Goal: Information Seeking & Learning: Learn about a topic

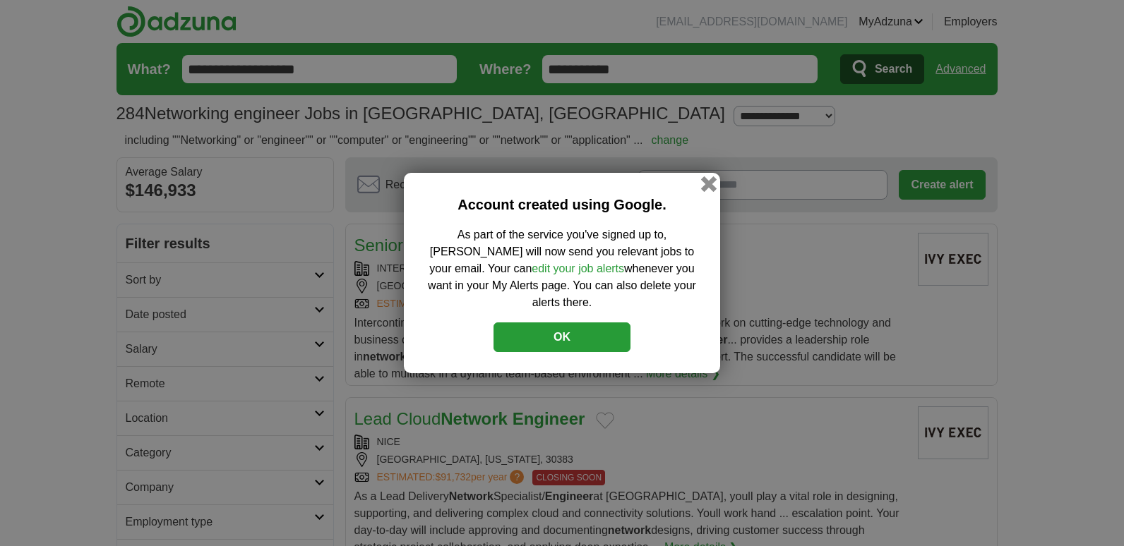
click at [707, 191] on button "button" at bounding box center [709, 184] width 16 height 16
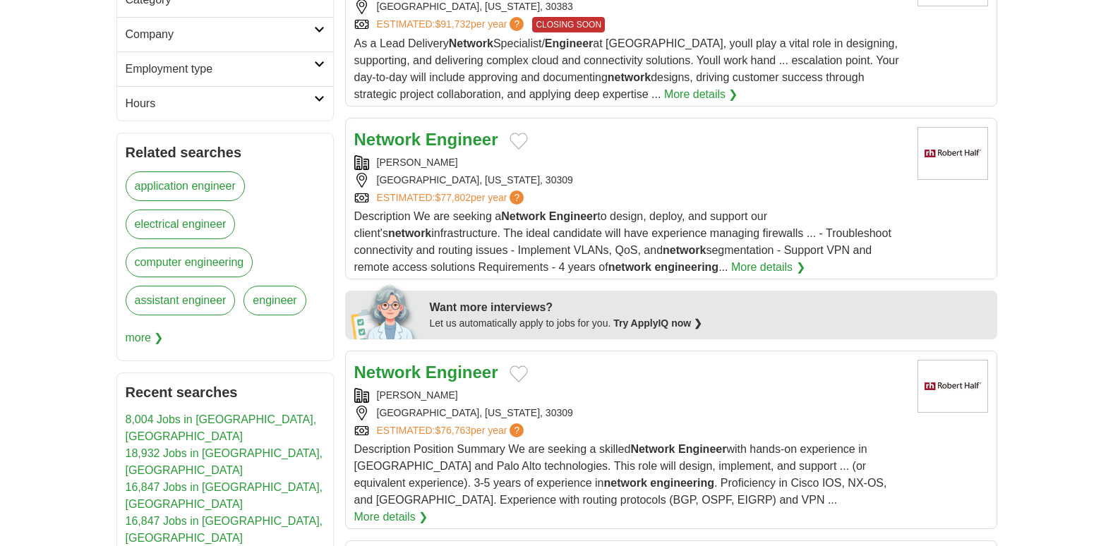
scroll to position [460, 0]
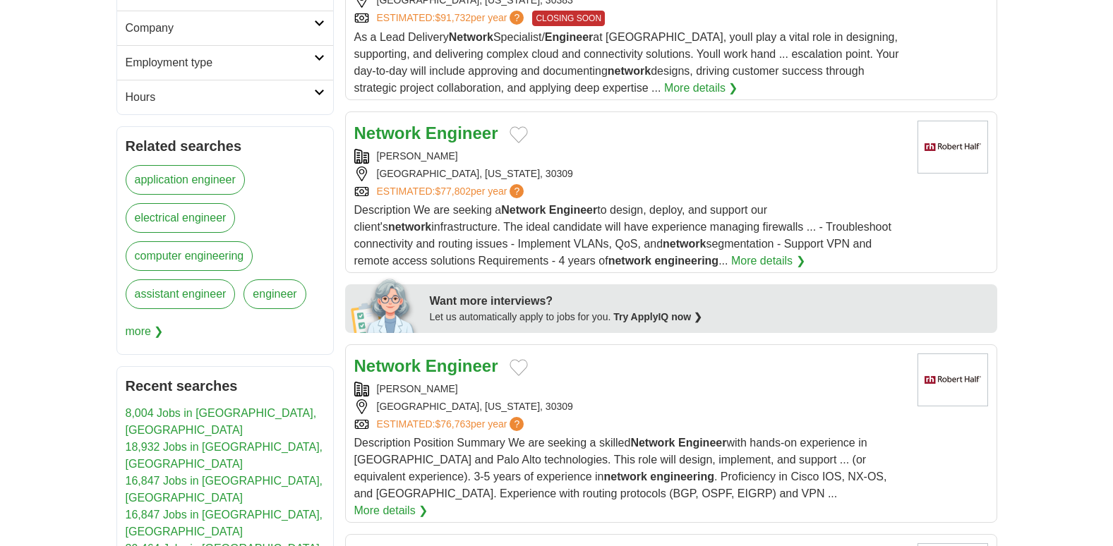
click at [462, 128] on strong "Engineer" at bounding box center [462, 133] width 73 height 19
click at [469, 366] on strong "Engineer" at bounding box center [462, 366] width 73 height 19
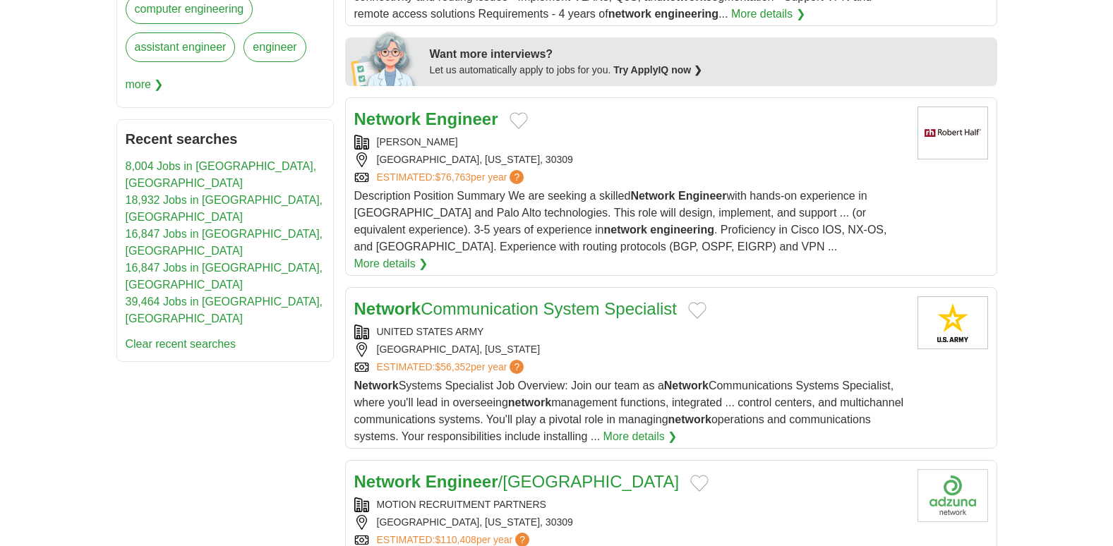
scroll to position [717, 0]
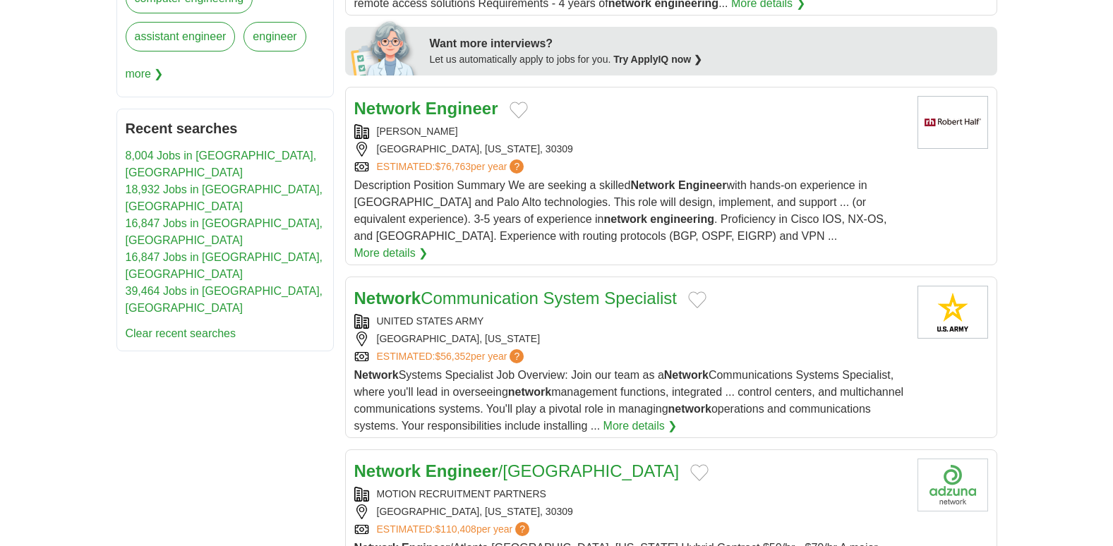
click at [487, 111] on strong "Engineer" at bounding box center [462, 108] width 73 height 19
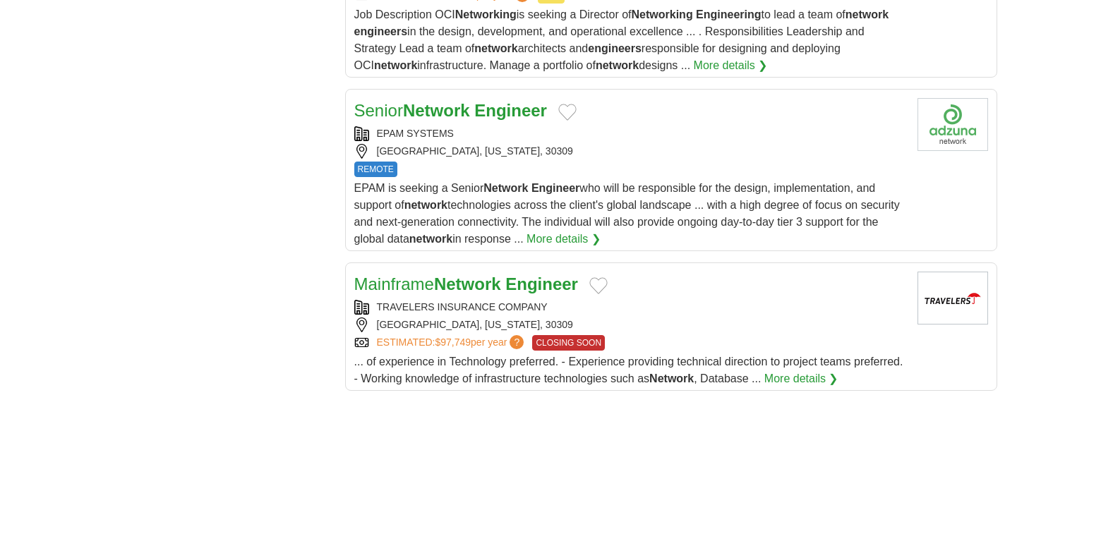
scroll to position [1671, 0]
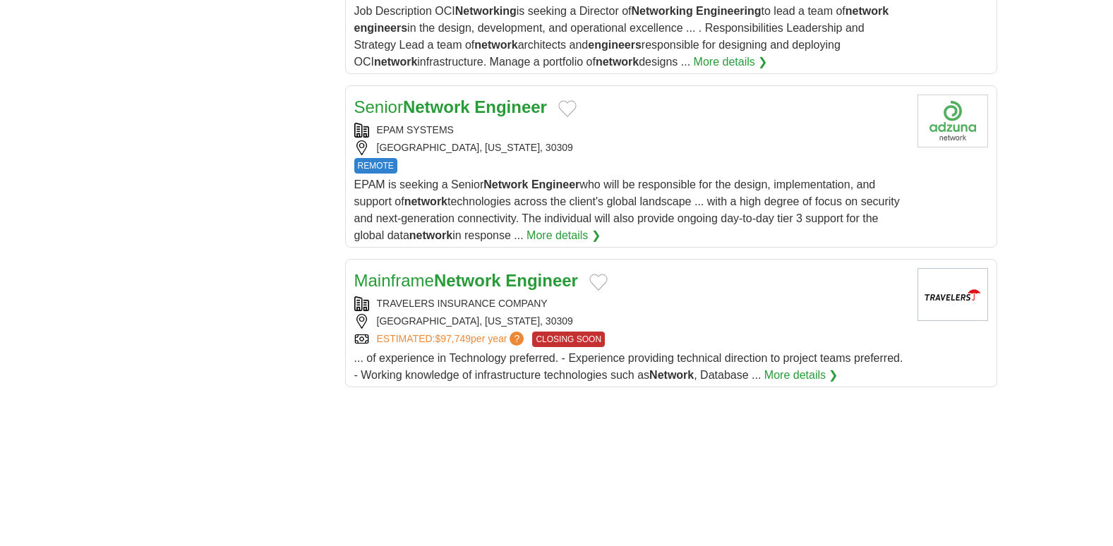
click at [527, 97] on strong "Engineer" at bounding box center [510, 106] width 73 height 19
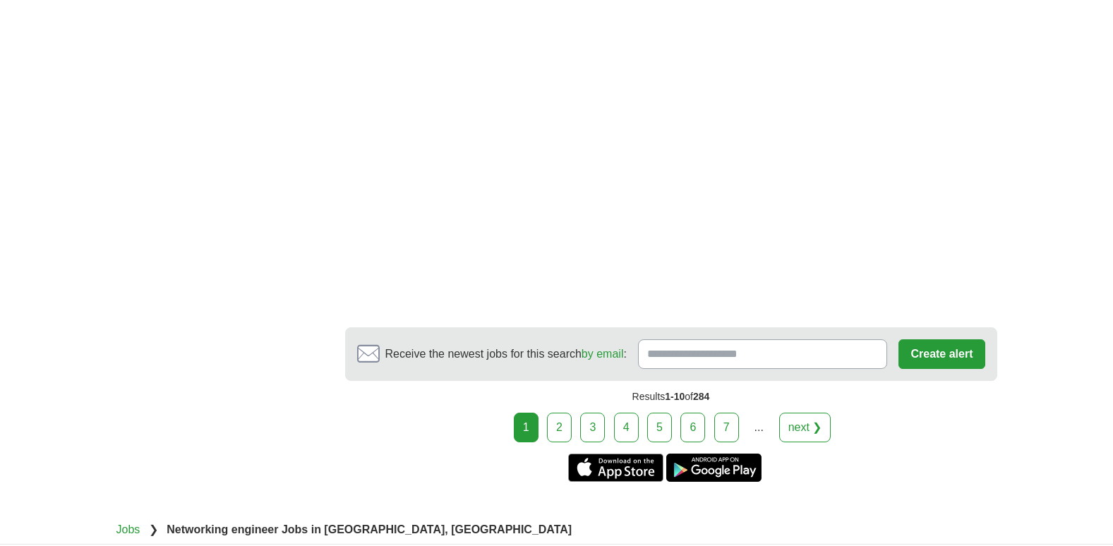
scroll to position [1209, 0]
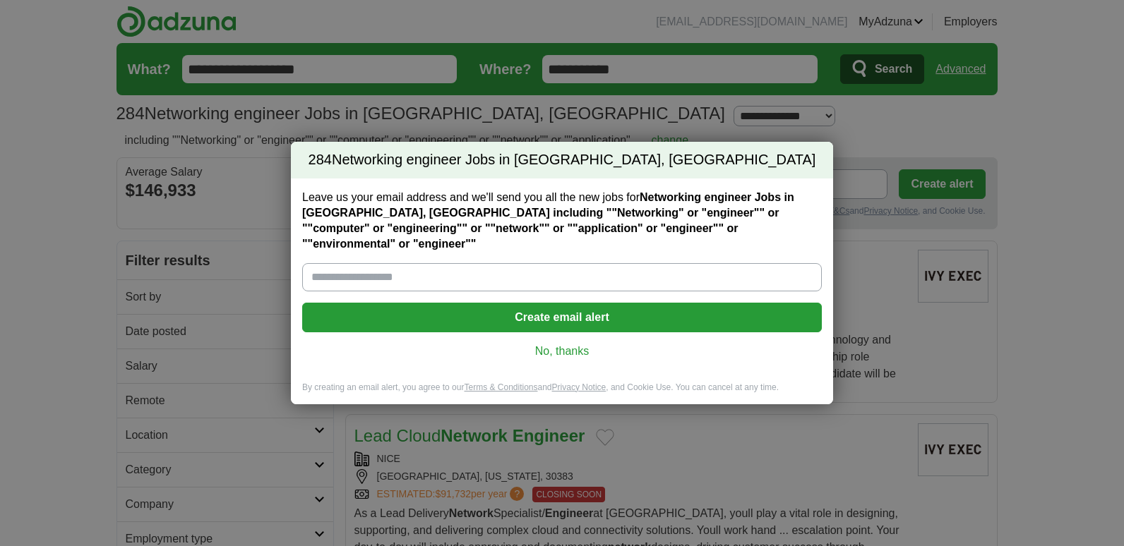
click at [568, 344] on link "No, thanks" at bounding box center [561, 352] width 497 height 16
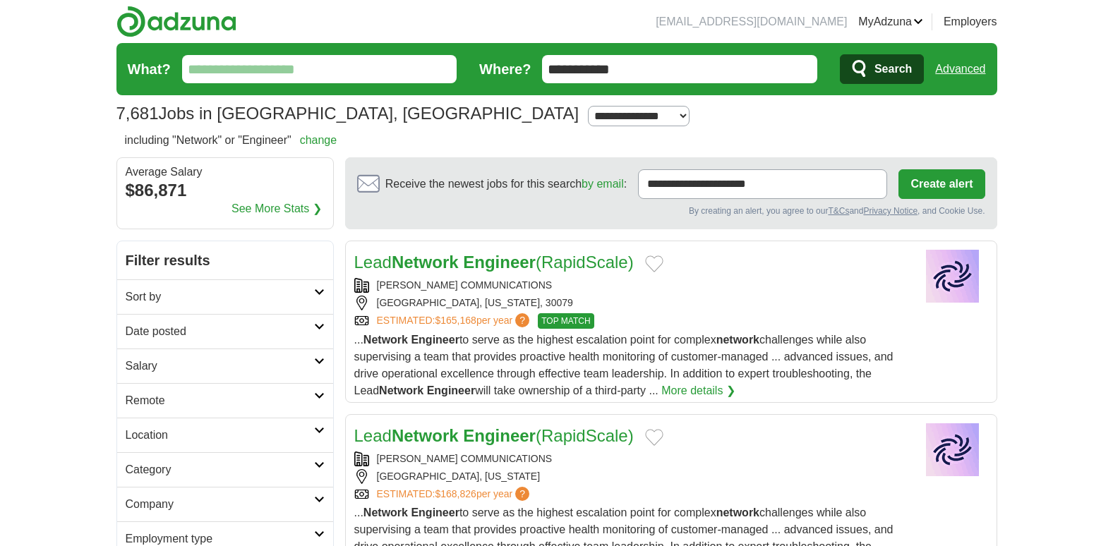
click at [972, 64] on link "Advanced" at bounding box center [960, 69] width 50 height 28
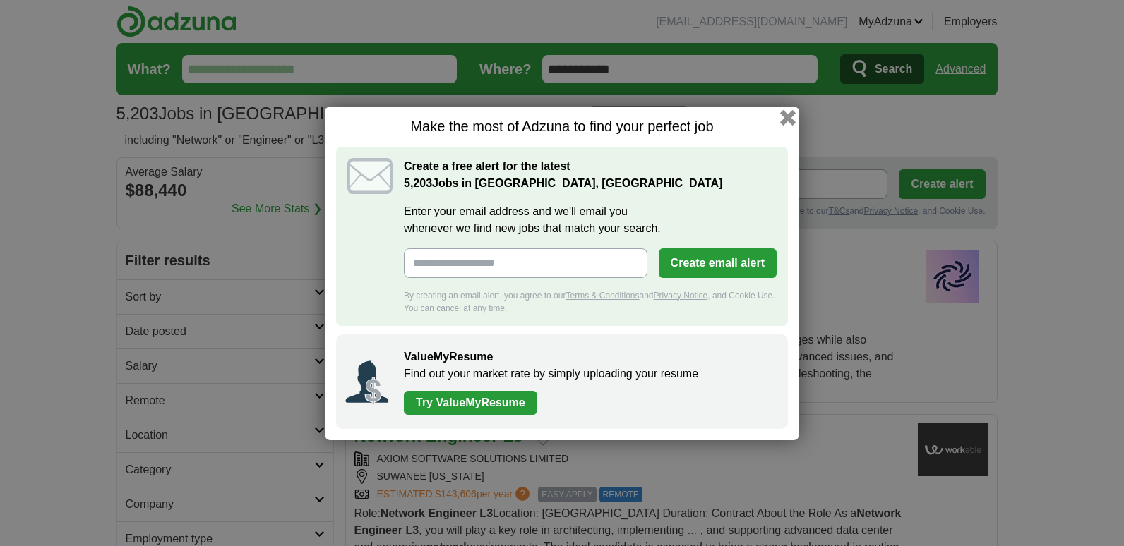
click at [786, 114] on button "button" at bounding box center [788, 117] width 16 height 16
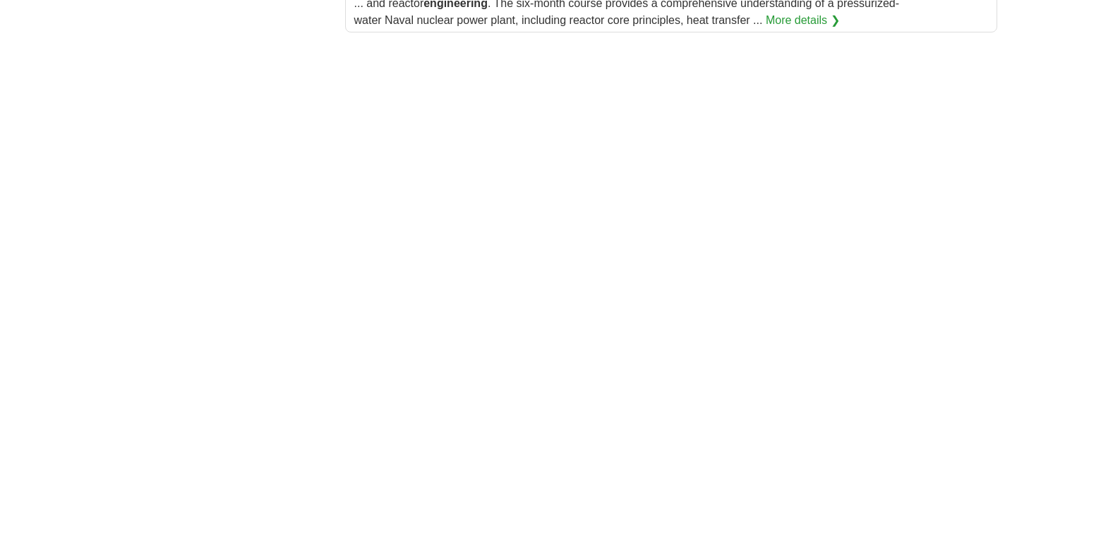
scroll to position [587, 0]
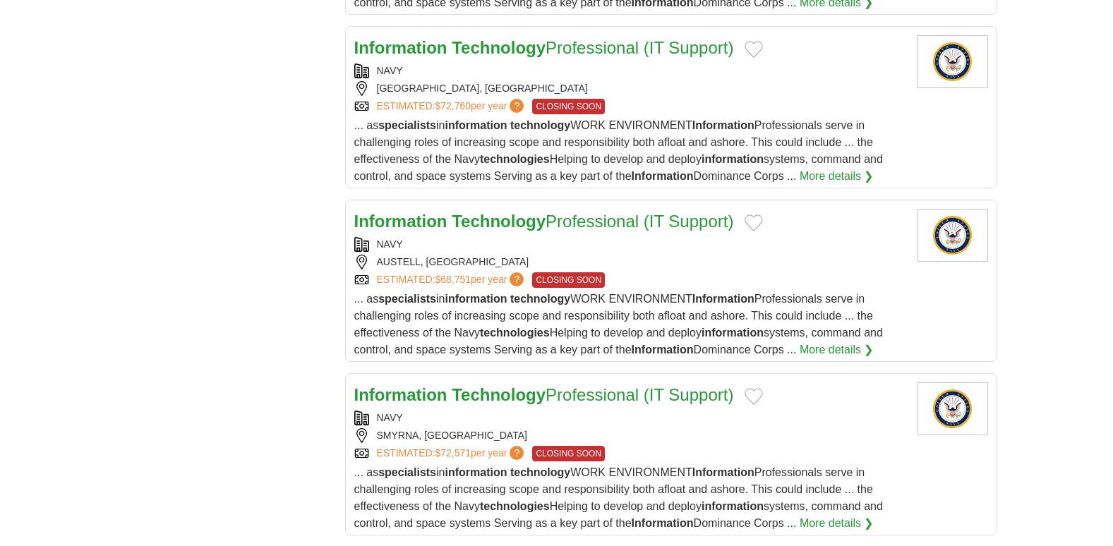
scroll to position [1540, 0]
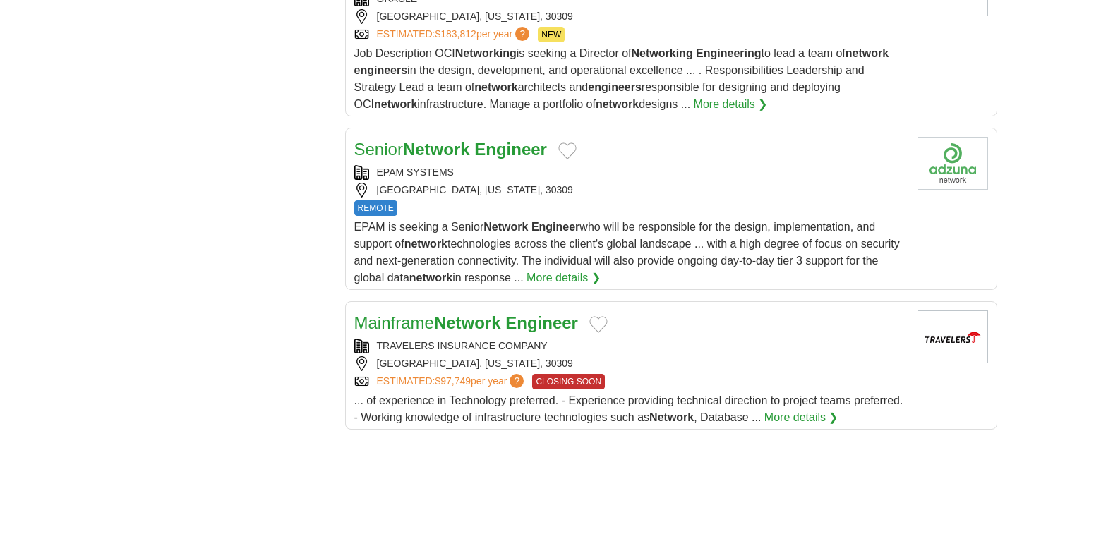
scroll to position [2635, 0]
